Goal: Feedback & Contribution: Submit feedback/report problem

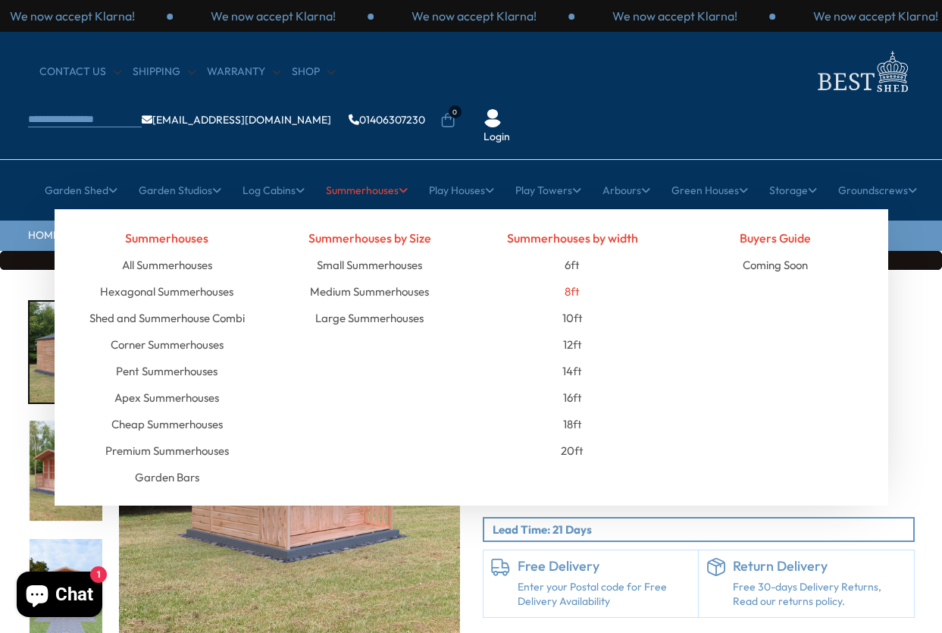
click at [572, 278] on link "8ft" at bounding box center [572, 291] width 15 height 27
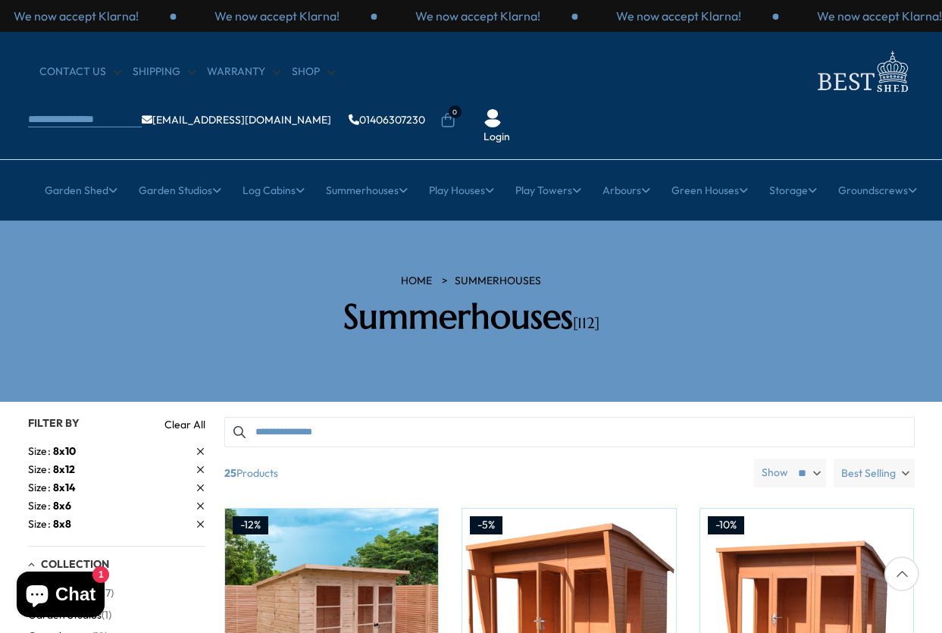
click at [61, 499] on span "8x6" at bounding box center [62, 506] width 18 height 14
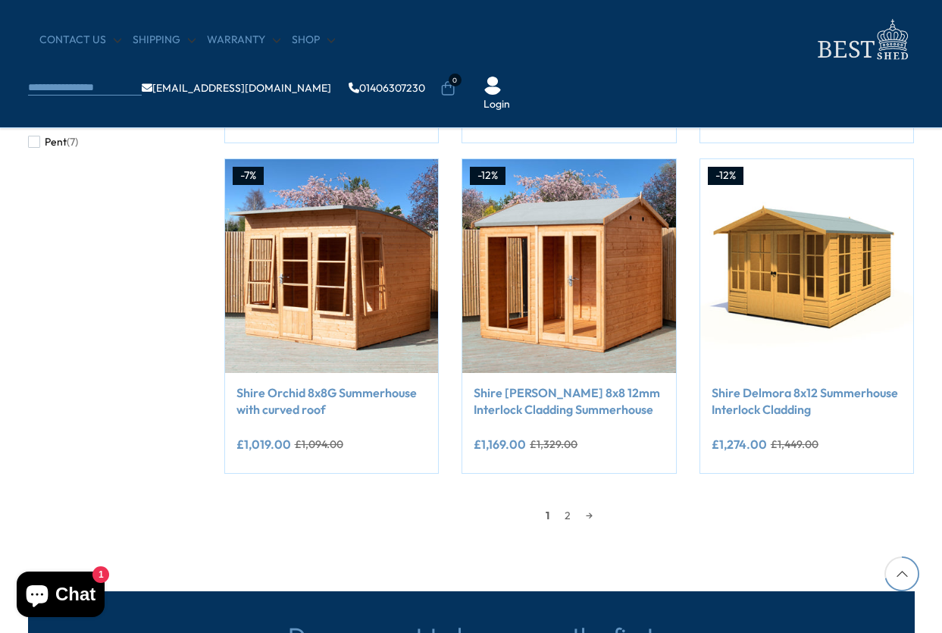
scroll to position [1213, 0]
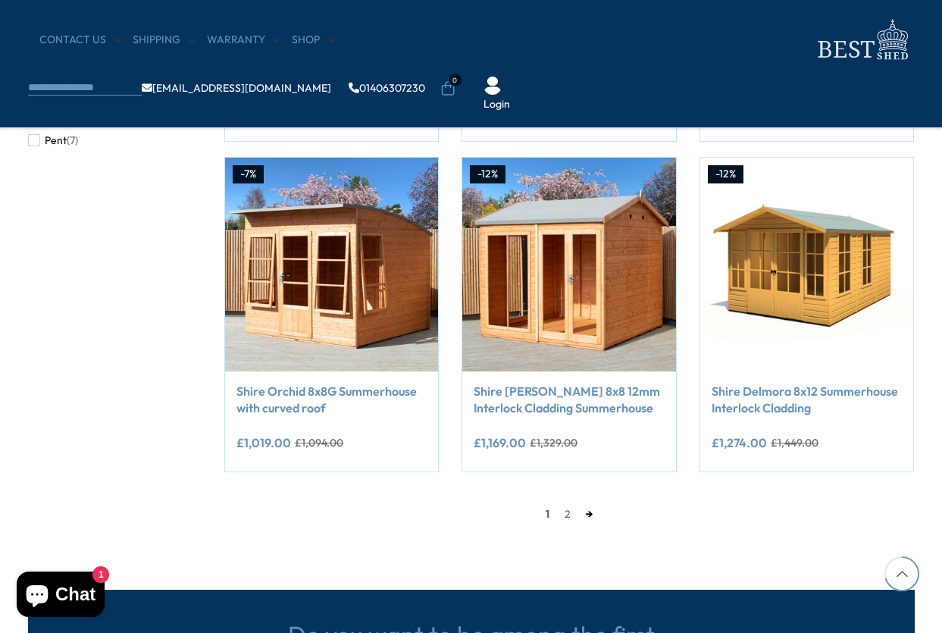
click at [590, 516] on link "→" at bounding box center [589, 514] width 22 height 23
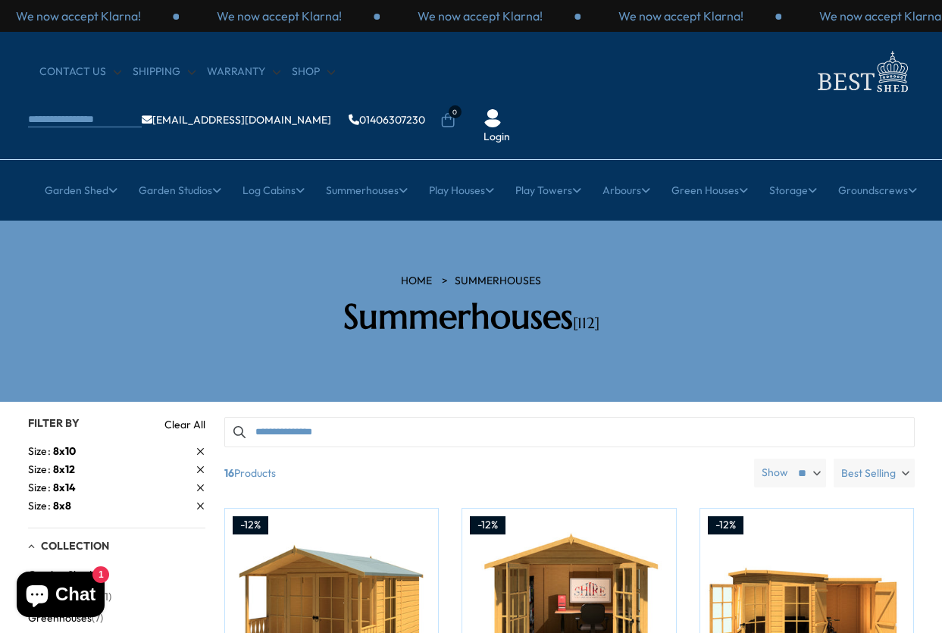
click at [60, 444] on span "8x10" at bounding box center [64, 451] width 23 height 14
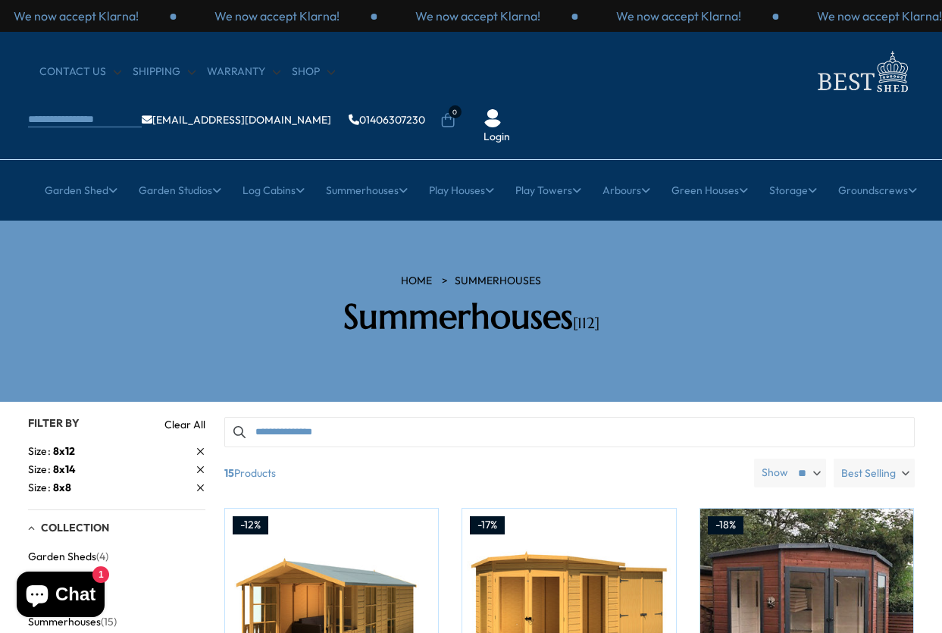
click at [184, 417] on link "Clear All" at bounding box center [185, 424] width 41 height 15
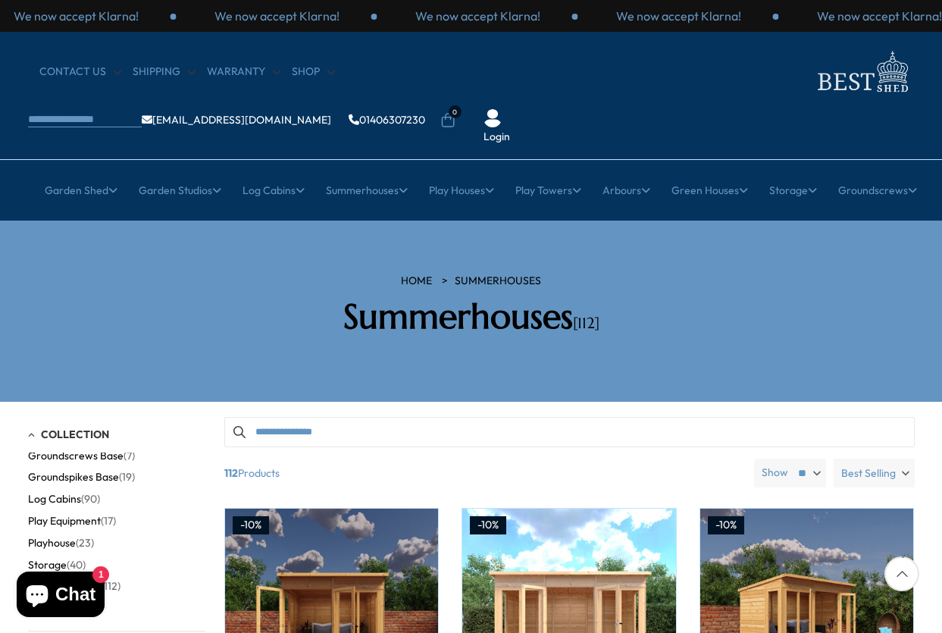
scroll to position [76, 0]
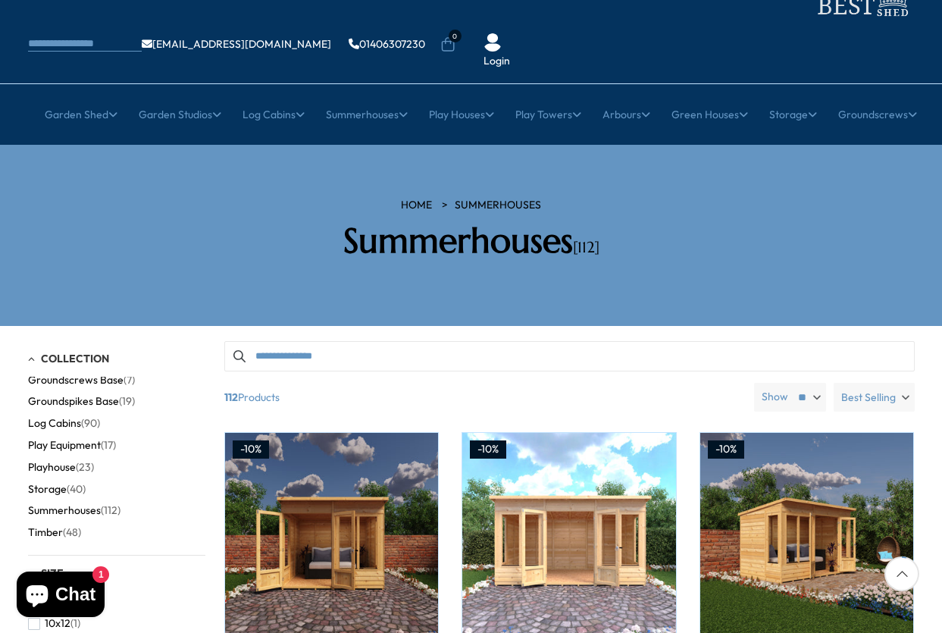
click at [74, 504] on span "Summerhouses" at bounding box center [64, 510] width 73 height 13
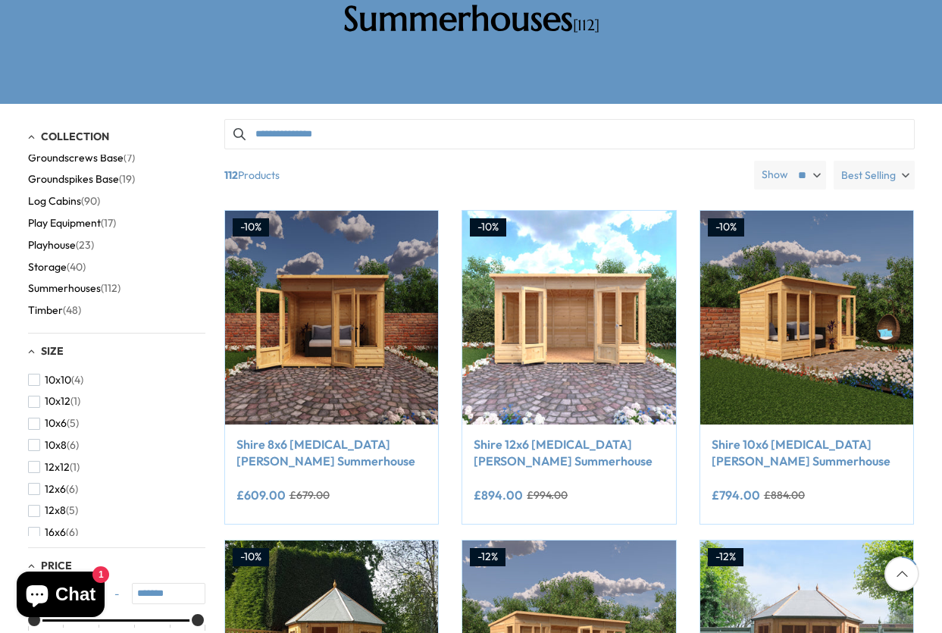
scroll to position [303, 0]
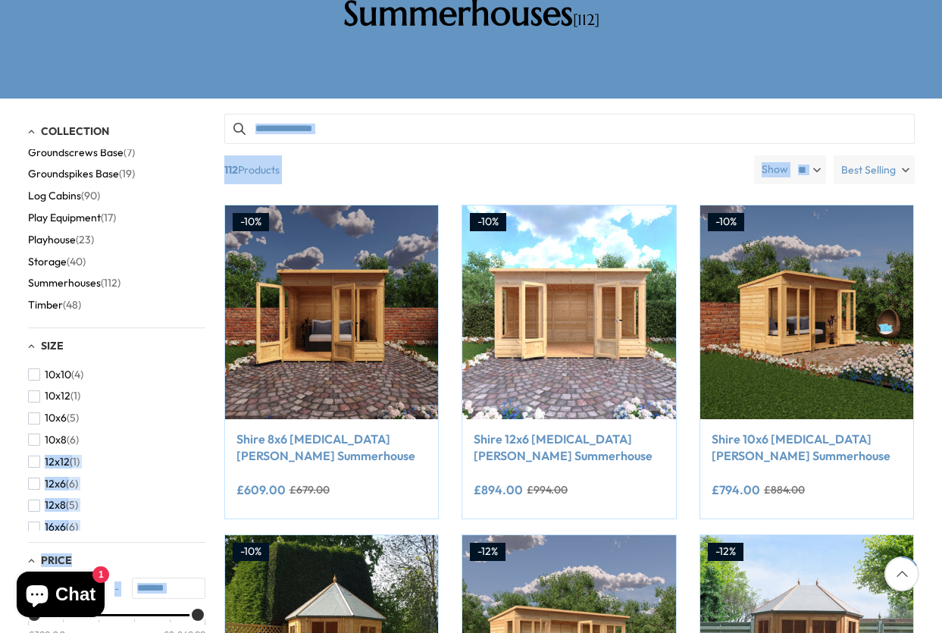
drag, startPoint x: 205, startPoint y: 367, endPoint x: 205, endPoint y: 393, distance: 25.8
click at [205, 114] on div "Filter By Collection Arbours (17) Fencing (16) Garden Bar (5) Garden Sheds (152…" at bounding box center [471, 114] width 887 height 0
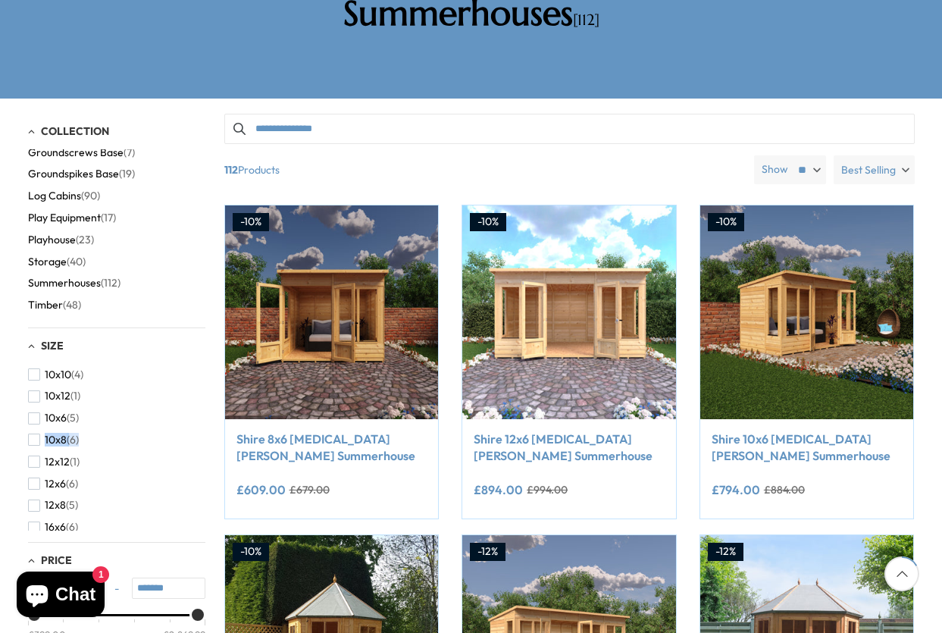
click at [202, 390] on div "10x10 (4) 10x12 (1) 10x6 (5) 10x8 (6) 12x12 (1) 12x6 (6) 12x8 (5) 16x6 (6) 16x8…" at bounding box center [116, 447] width 177 height 167
drag, startPoint x: 202, startPoint y: 390, endPoint x: 200, endPoint y: 444, distance: 53.8
click at [200, 444] on div "10x10 (4) 10x12 (1) 10x6 (5) 10x8 (6) 12x12 (1) 12x6 (6) 12x8 (5) 16x6 (6) 16x8…" at bounding box center [116, 447] width 177 height 167
click at [196, 476] on div "10x10 (4) 10x12 (1) 10x6 (5) 10x8 (6) 12x12 (1) 12x6 (6) 12x8 (5) 16x6 (6) 16x8…" at bounding box center [116, 447] width 177 height 167
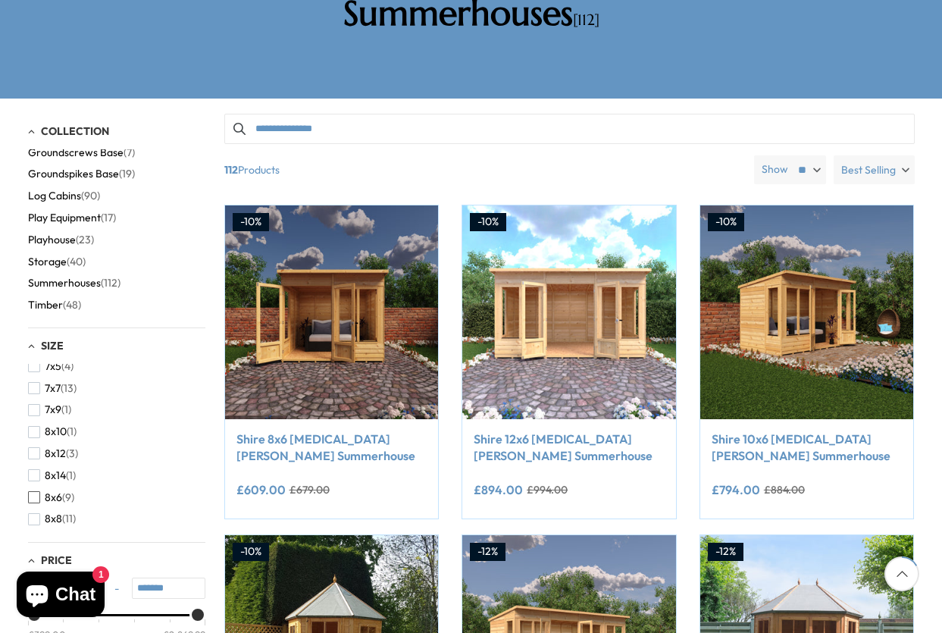
click at [39, 491] on span "button" at bounding box center [34, 497] width 12 height 12
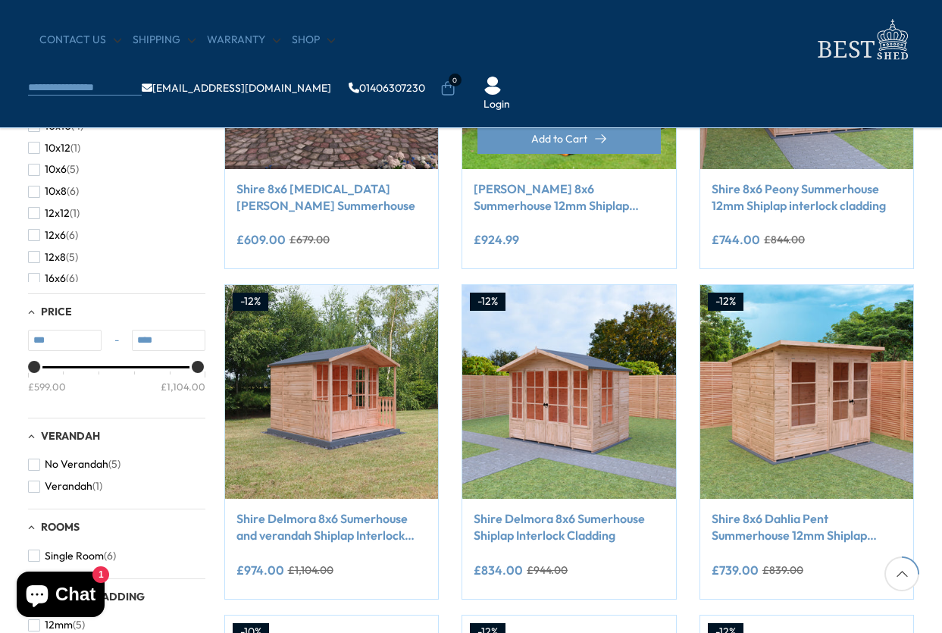
scroll to position [455, 0]
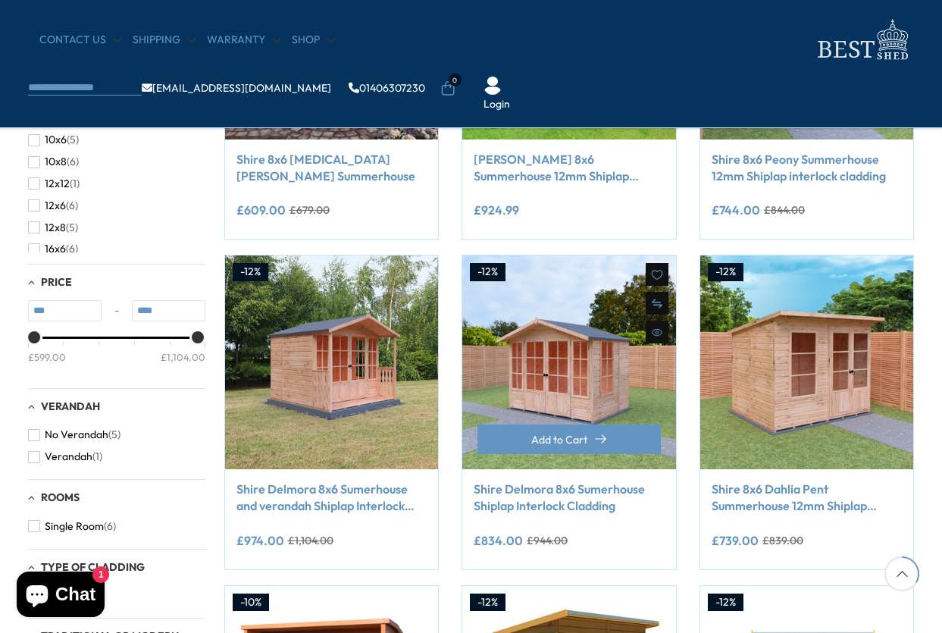
click at [513, 500] on link "Shire Delmora 8x6 Sumerhouse Shiplap Interlock Cladding" at bounding box center [569, 498] width 191 height 34
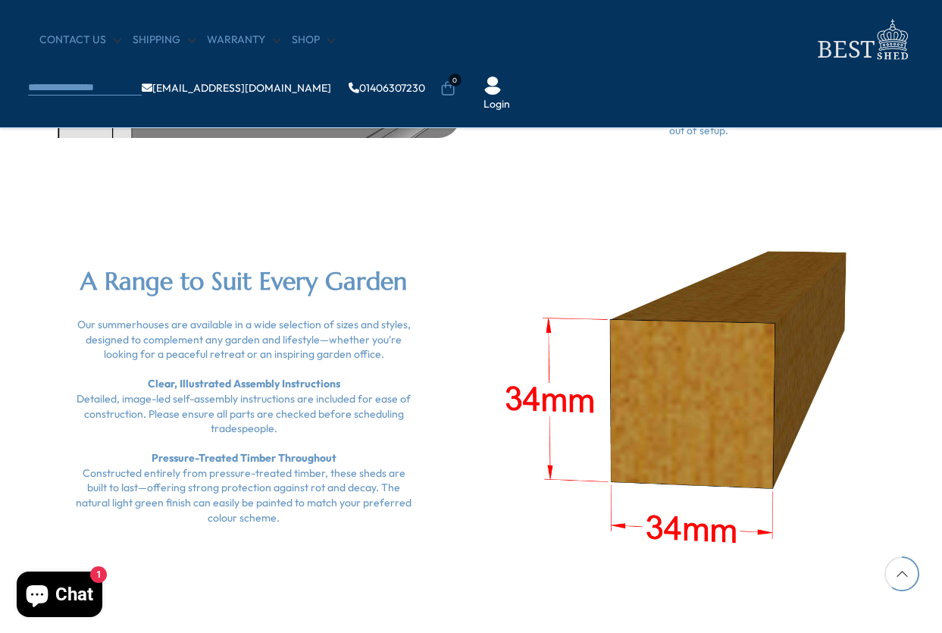
scroll to position [2729, 0]
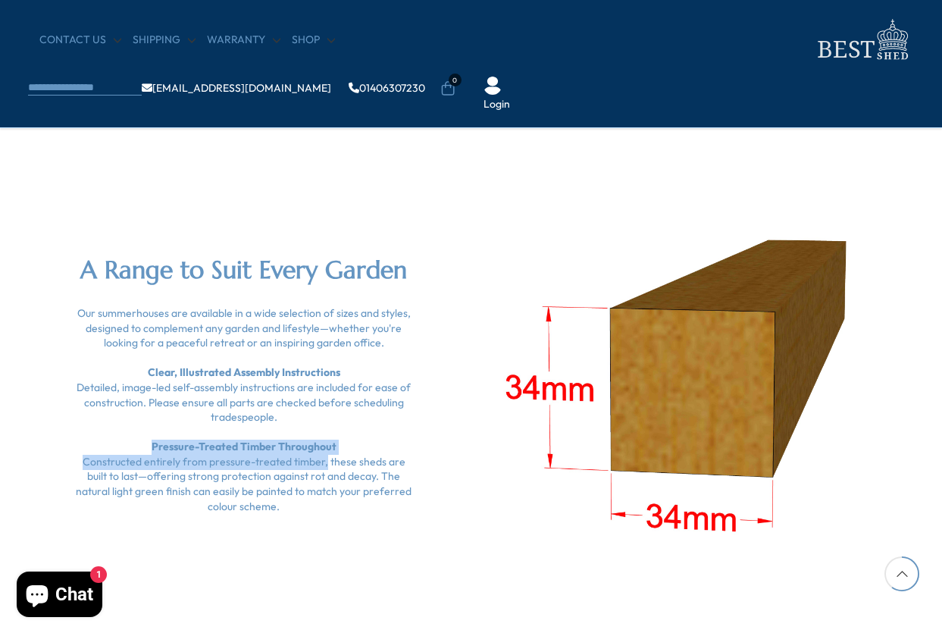
drag, startPoint x: 151, startPoint y: 448, endPoint x: 312, endPoint y: 460, distance: 161.2
click at [312, 460] on div "Our summerhouses are available in a wide selection of sizes and styles, designe…" at bounding box center [244, 410] width 341 height 208
copy div "Pressure-Treated Timber Throughout Constructed entirely from pressure-treated t…"
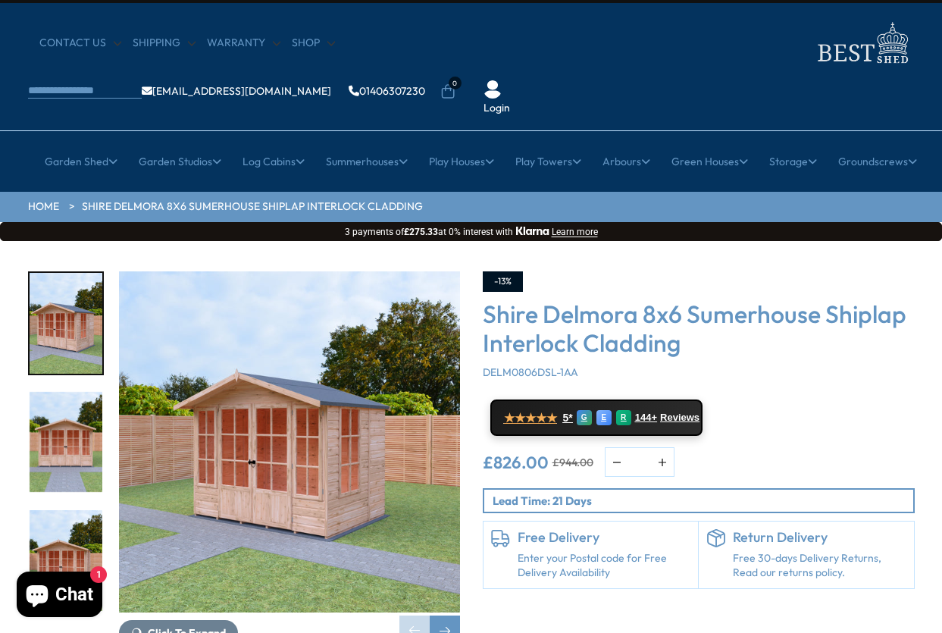
scroll to position [0, 0]
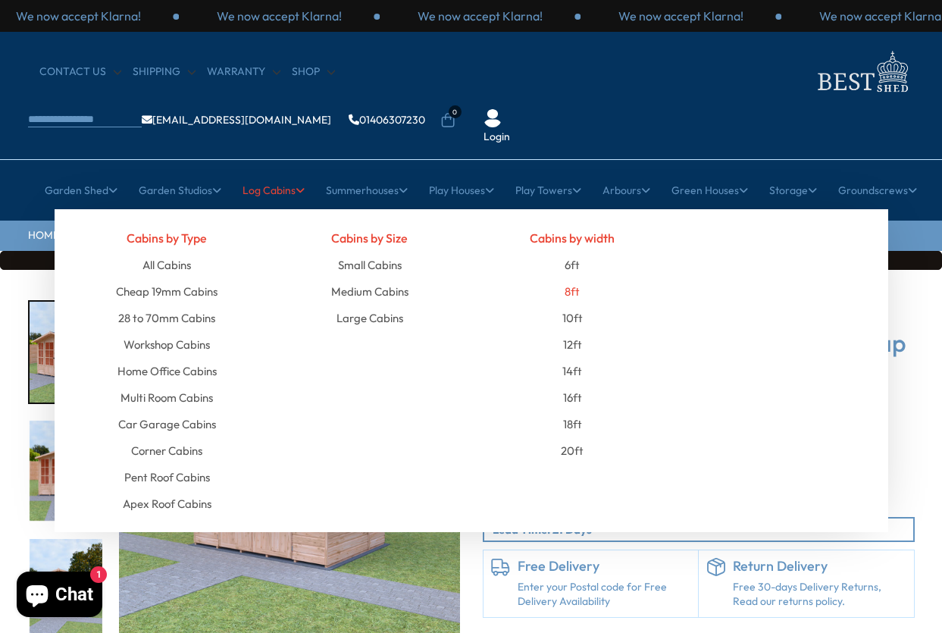
click at [572, 278] on link "8ft" at bounding box center [572, 291] width 15 height 27
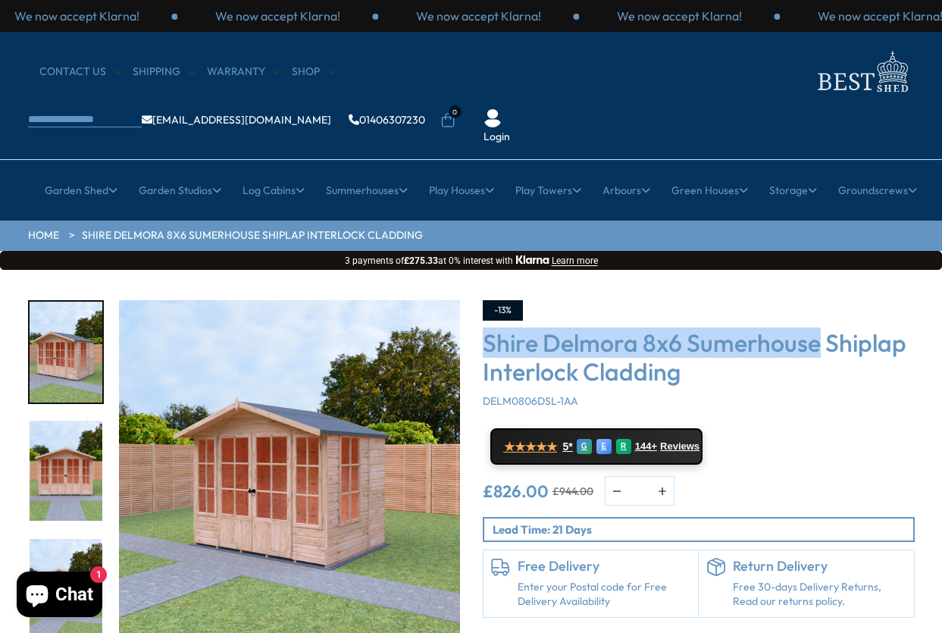
drag, startPoint x: 484, startPoint y: 297, endPoint x: 819, endPoint y: 306, distance: 334.4
click at [819, 328] on h3 "Shire Delmora 8x6 Sumerhouse Shiplap Interlock Cladding" at bounding box center [699, 357] width 432 height 58
copy h3 "Shire Delmora 8x6 Sumerhouse"
click at [65, 71] on link "CONTACT US" at bounding box center [80, 71] width 82 height 15
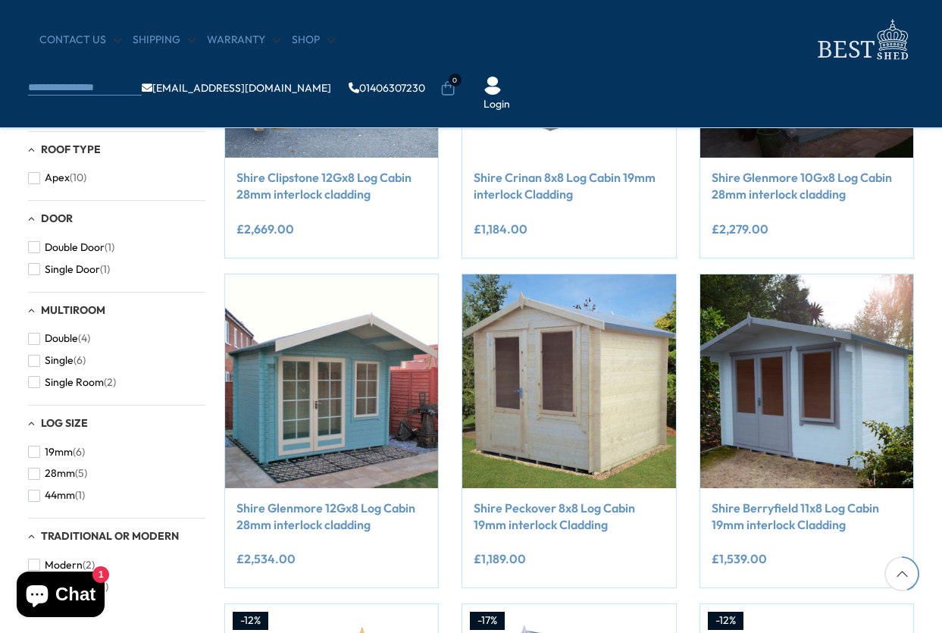
scroll to position [758, 0]
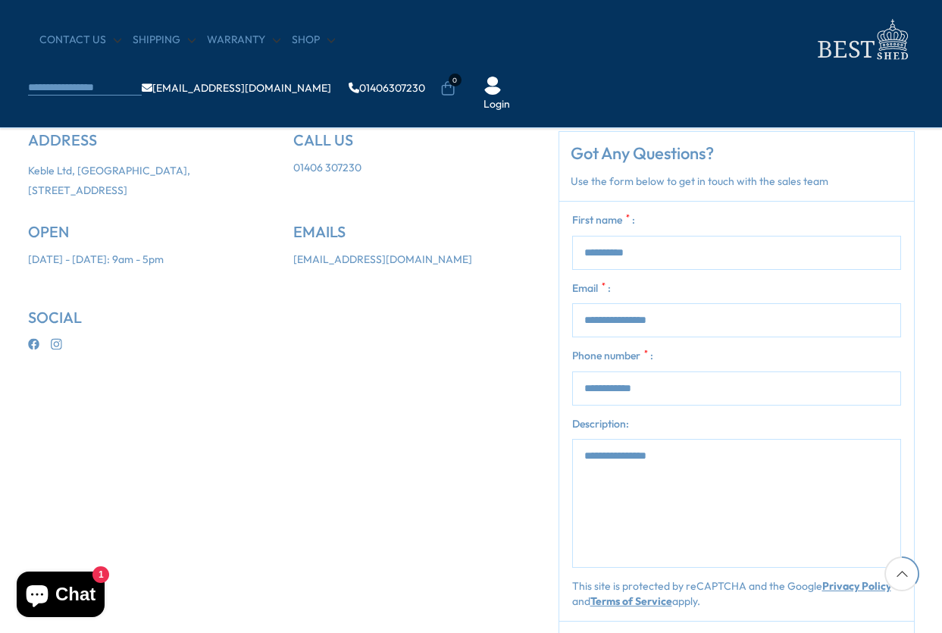
scroll to position [303, 0]
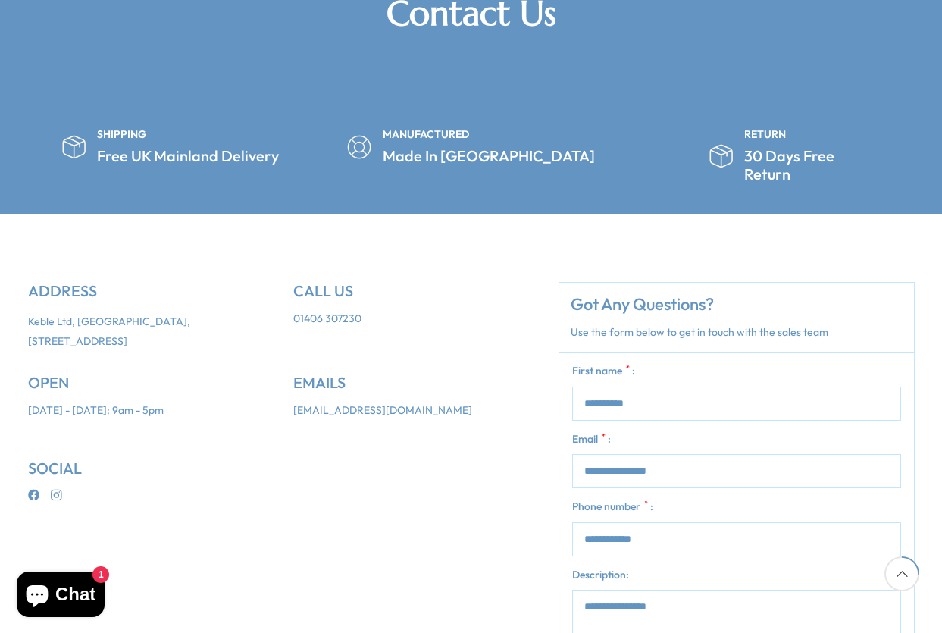
click at [620, 387] on input "First name * :" at bounding box center [736, 404] width 329 height 34
click at [616, 387] on input "First name * :" at bounding box center [736, 404] width 329 height 34
type input "**********"
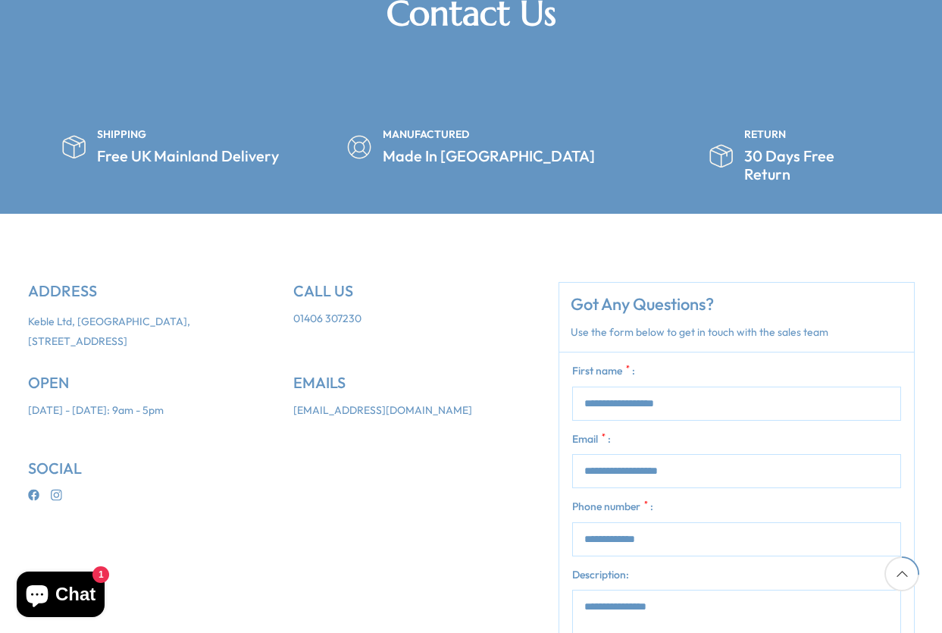
click at [633, 387] on input "**********" at bounding box center [736, 404] width 329 height 34
type input "**********"
click at [479, 417] on div "ADDRESS Keble Ltd, Crown House, 27 Old Gloucester St, London WC1N 3AX CALL US 0…" at bounding box center [282, 403] width 531 height 242
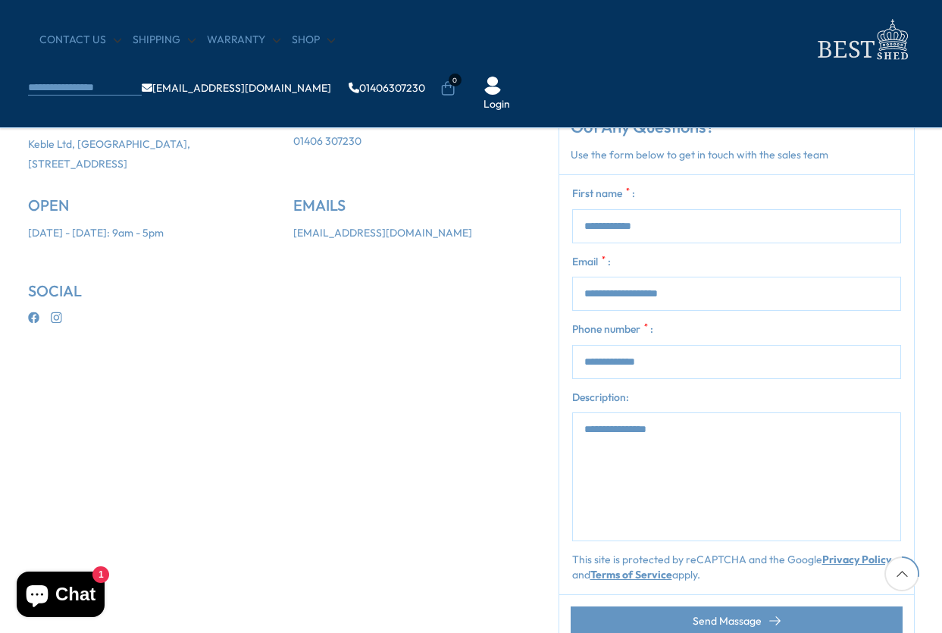
scroll to position [379, 0]
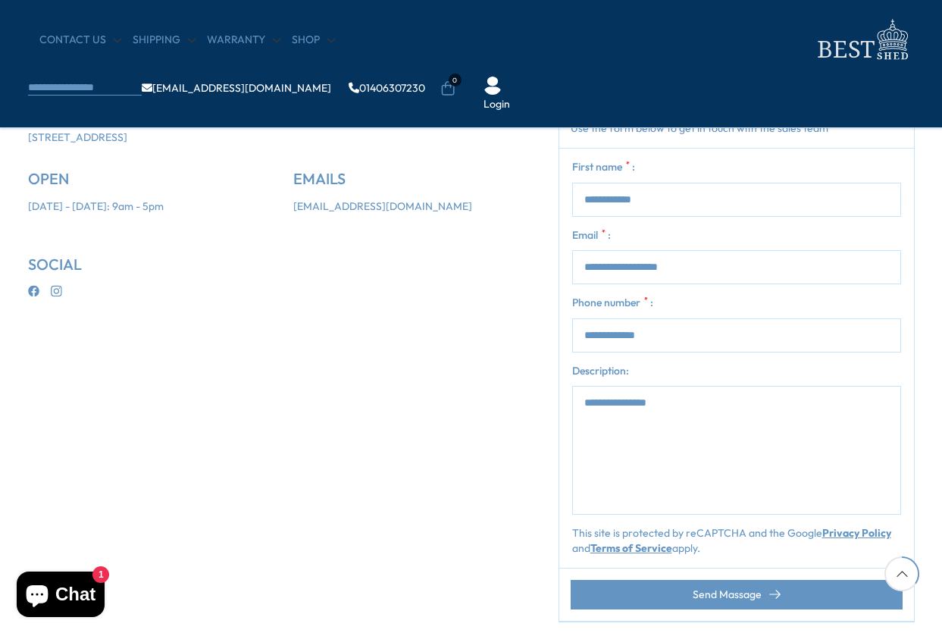
click at [682, 412] on textarea "Description:" at bounding box center [736, 450] width 329 height 129
paste textarea "**********"
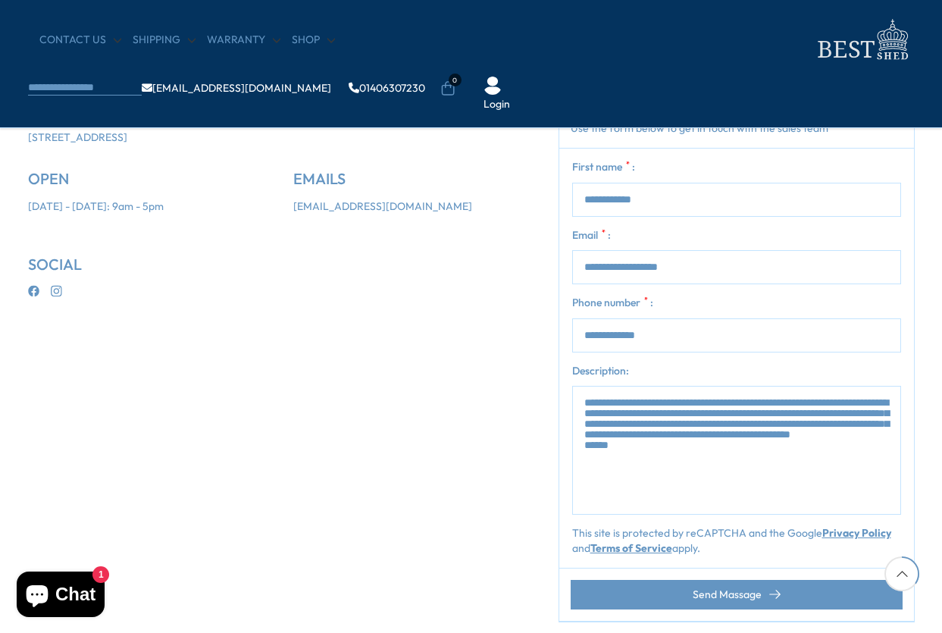
type textarea "**********"
drag, startPoint x: 602, startPoint y: 342, endPoint x: 575, endPoint y: 342, distance: 27.3
click at [575, 342] on input "**********" at bounding box center [736, 335] width 329 height 34
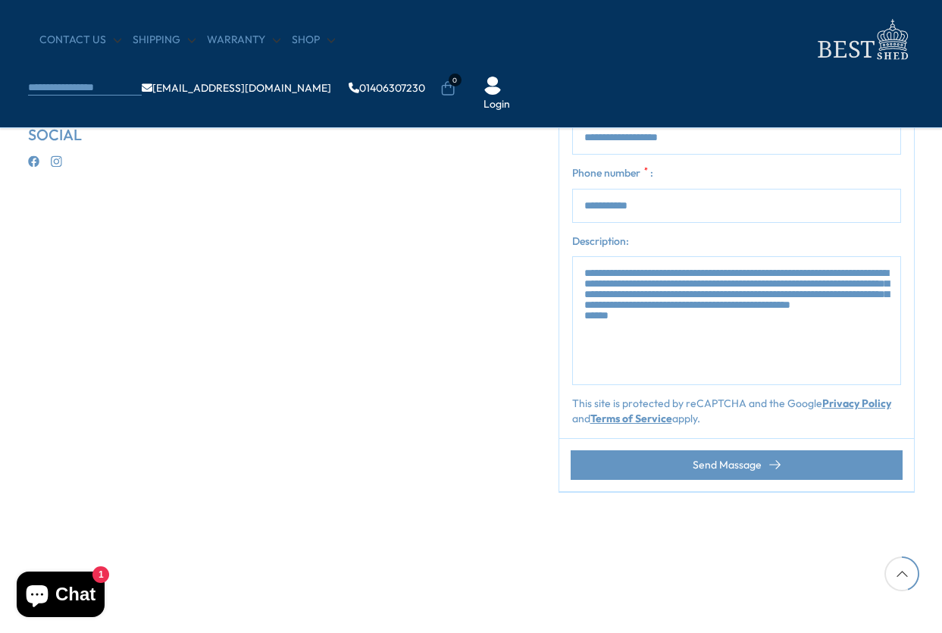
scroll to position [531, 0]
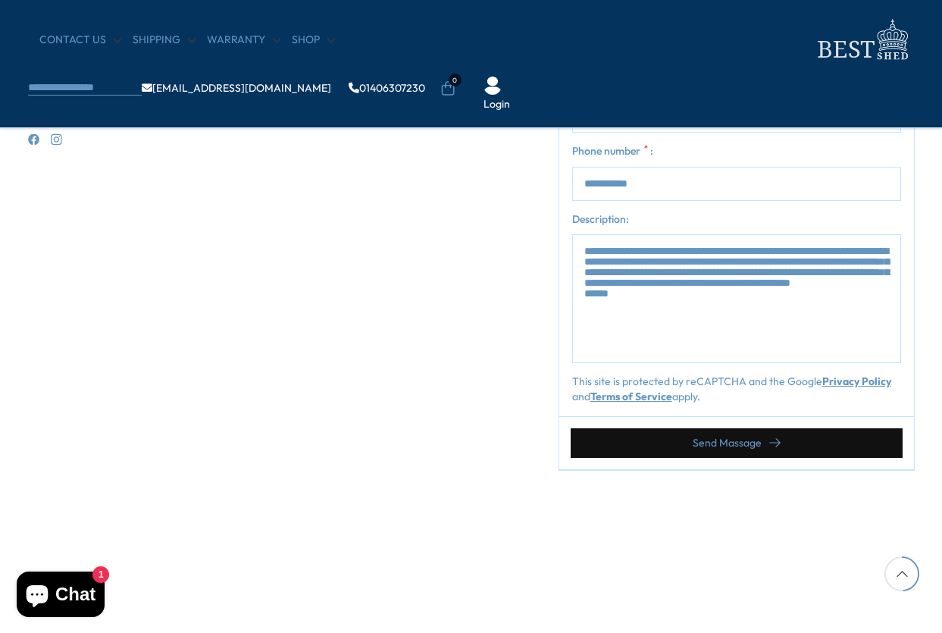
type input "**********"
click at [702, 453] on button "Send Massage" at bounding box center [737, 443] width 332 height 30
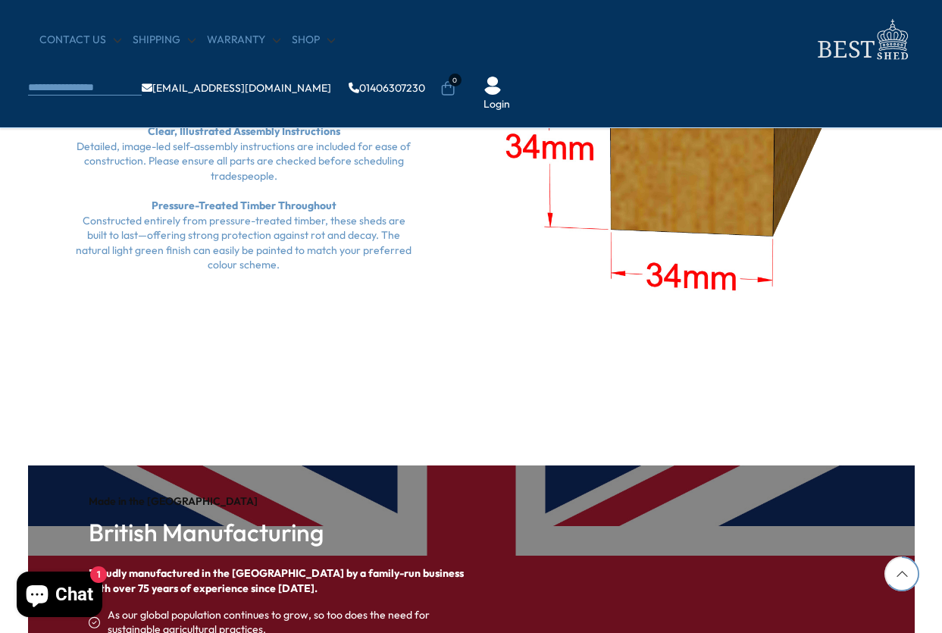
scroll to position [2653, 0]
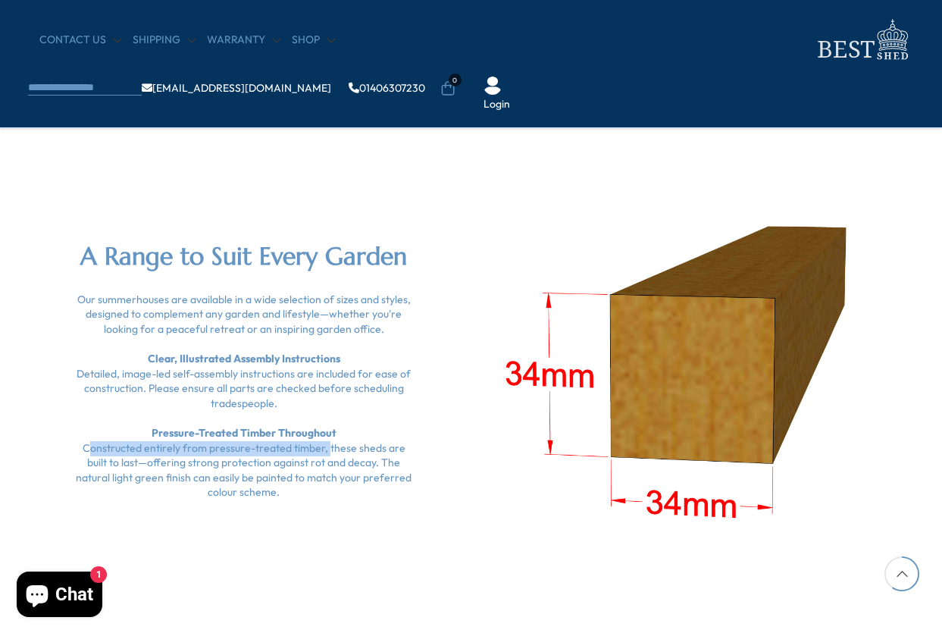
drag, startPoint x: 78, startPoint y: 448, endPoint x: 314, endPoint y: 450, distance: 235.8
click at [314, 450] on div "Our summerhouses are available in a wide selection of sizes and styles, designe…" at bounding box center [244, 397] width 341 height 208
copy div "Constructed entirely from pressure-treated timber,"
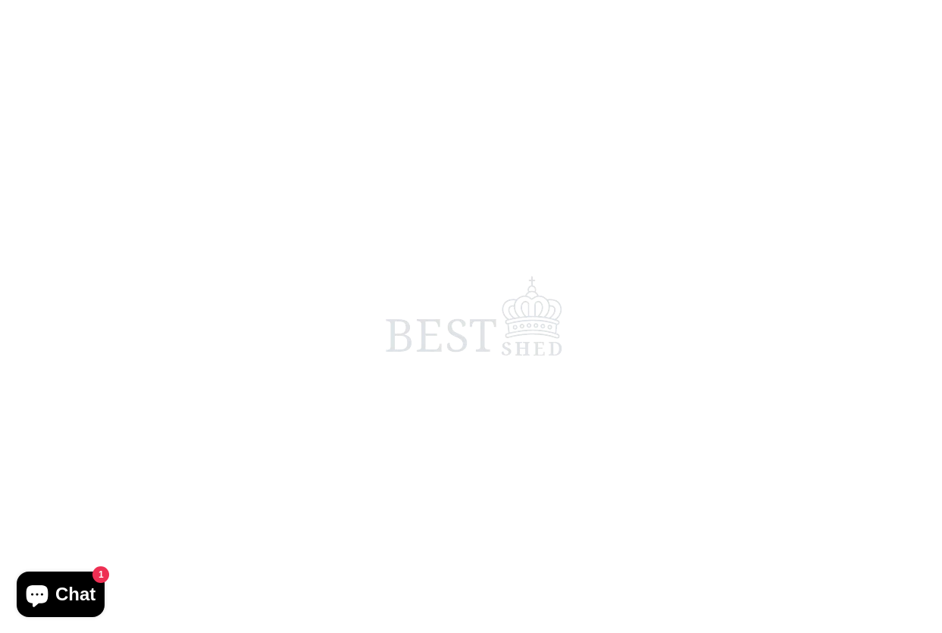
scroll to position [538, 0]
